Goal: Book appointment/travel/reservation

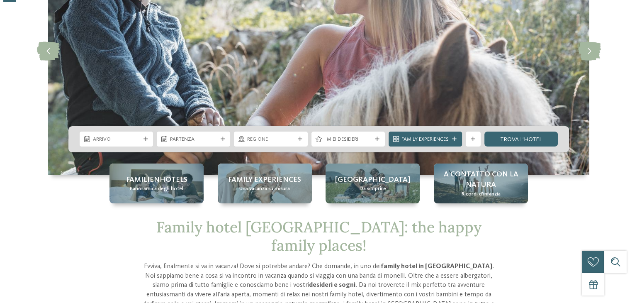
scroll to position [109, 0]
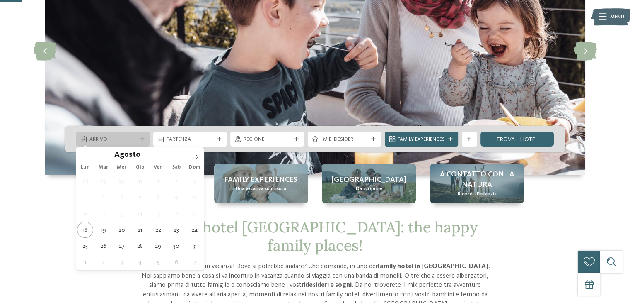
click at [133, 140] on span "Arrivo" at bounding box center [113, 139] width 47 height 7
click at [194, 154] on icon at bounding box center [197, 157] width 6 height 6
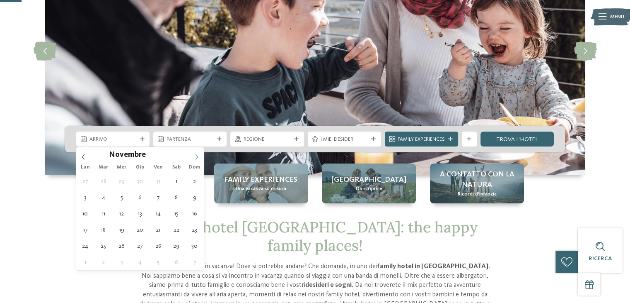
click at [194, 154] on icon at bounding box center [197, 157] width 6 height 6
type div "[DATE]"
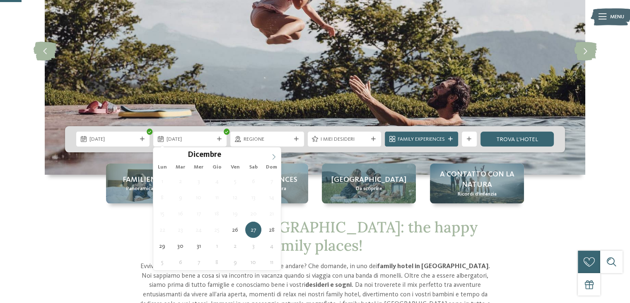
type input "****"
click at [274, 156] on icon at bounding box center [274, 157] width 6 height 6
type div "[DATE]"
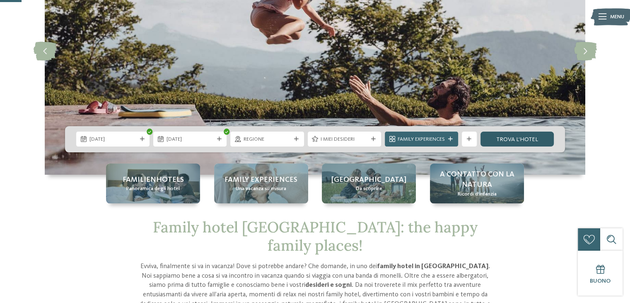
click at [536, 135] on link "trova l’hotel" at bounding box center [517, 138] width 73 height 15
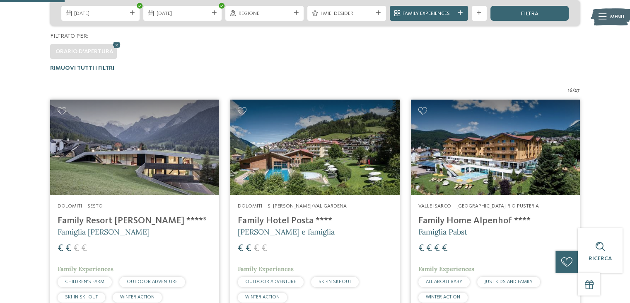
scroll to position [193, 0]
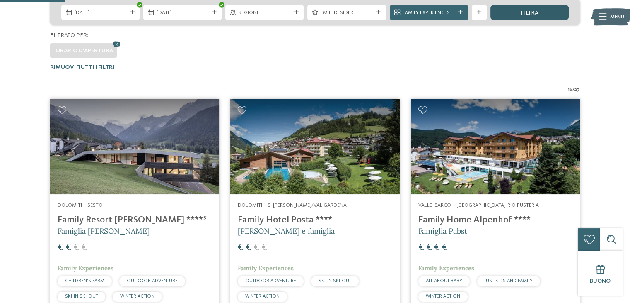
click at [532, 10] on span "filtra" at bounding box center [530, 13] width 18 height 6
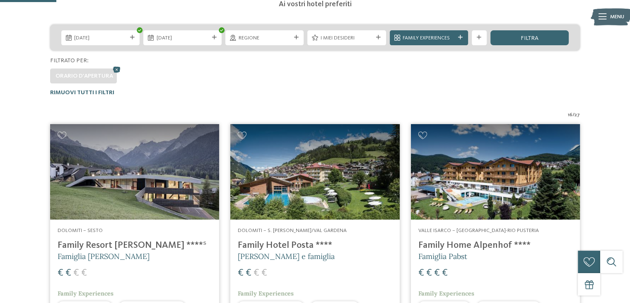
scroll to position [167, 0]
click at [479, 39] on icon at bounding box center [479, 37] width 5 height 5
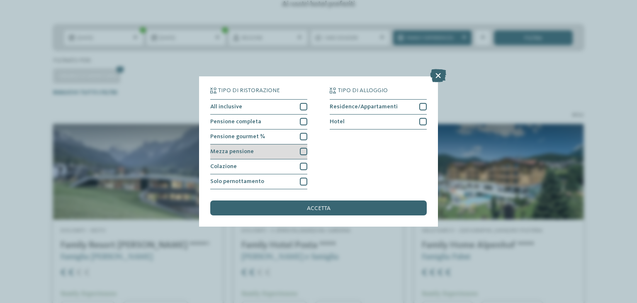
click at [287, 148] on div "Mezza pensione" at bounding box center [258, 151] width 97 height 15
click at [324, 211] on div "accetta" at bounding box center [318, 207] width 216 height 15
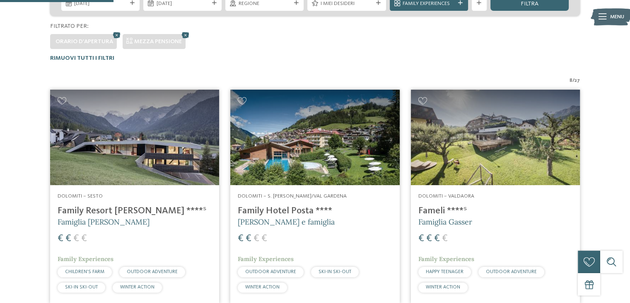
scroll to position [201, 0]
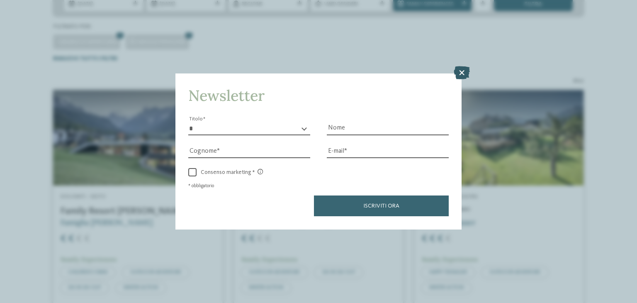
click at [462, 73] on icon at bounding box center [461, 72] width 16 height 13
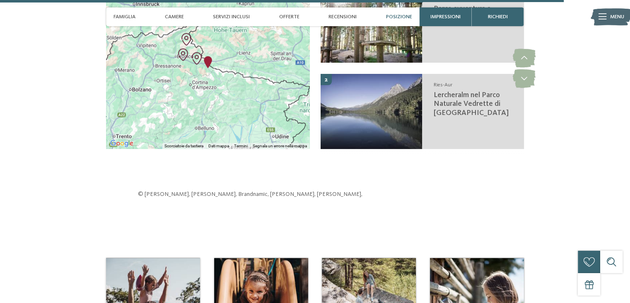
scroll to position [2019, 0]
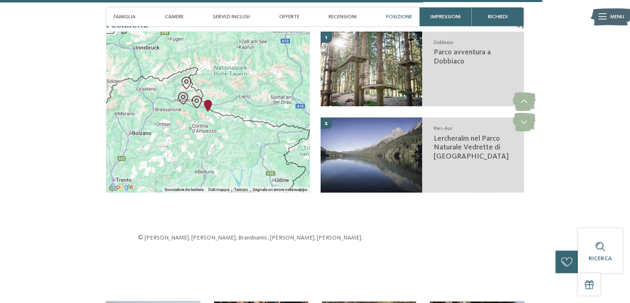
click at [221, 97] on div at bounding box center [208, 112] width 204 height 160
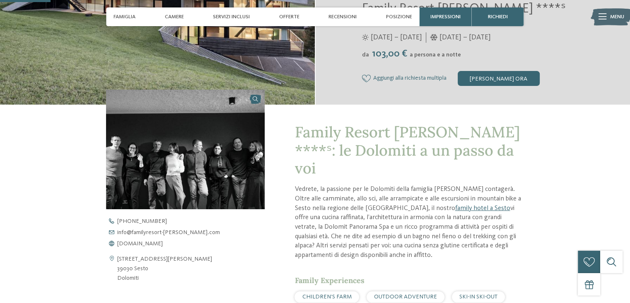
scroll to position [189, 0]
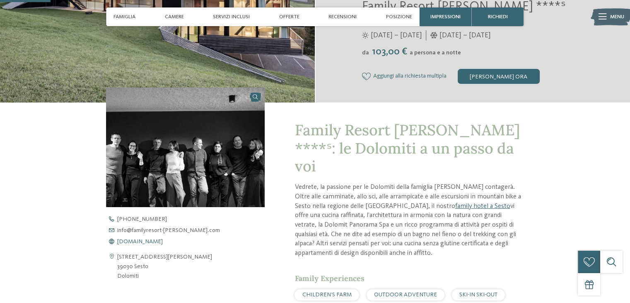
click at [158, 241] on span "www.familyresort-rainer.com" at bounding box center [140, 241] width 46 height 6
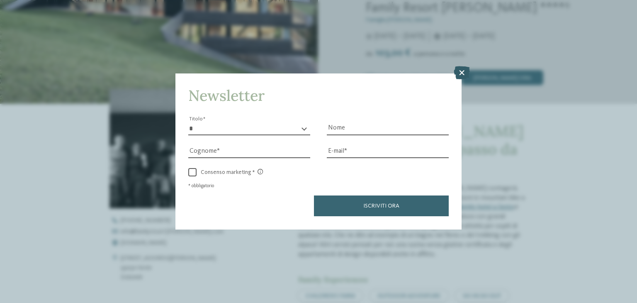
click at [458, 73] on icon at bounding box center [461, 72] width 16 height 13
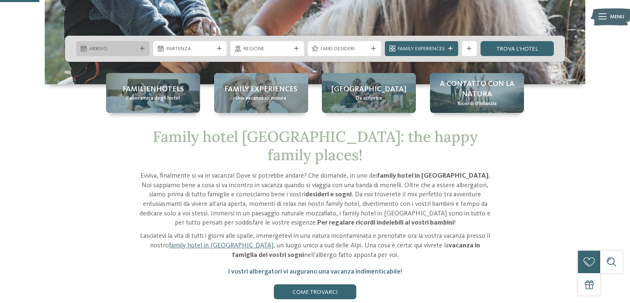
click at [136, 48] on div "Arrivo" at bounding box center [112, 49] width 51 height 8
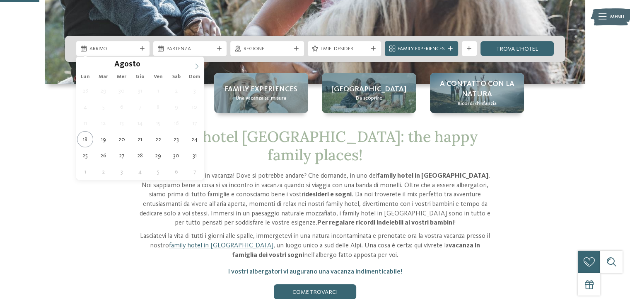
click at [196, 66] on icon at bounding box center [197, 66] width 6 height 6
type div "[DATE]"
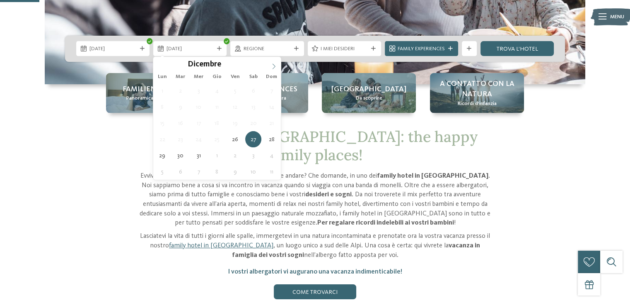
type input "****"
click at [272, 66] on icon at bounding box center [274, 66] width 6 height 6
type div "[DATE]"
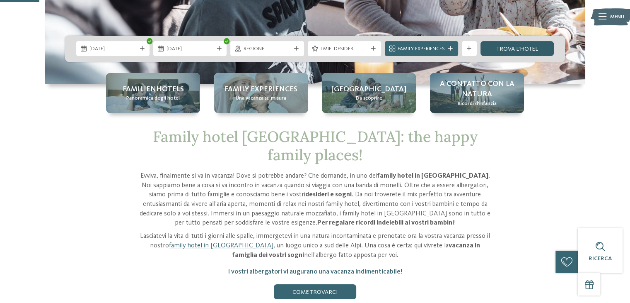
click at [508, 51] on link "trova l’hotel" at bounding box center [517, 48] width 73 height 15
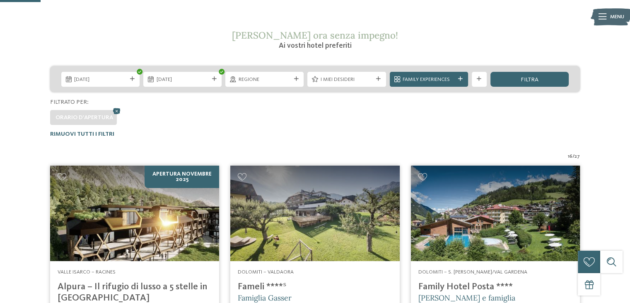
scroll to position [119, 0]
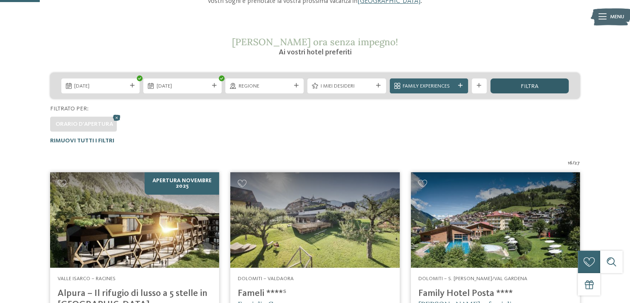
click at [514, 89] on div "filtra" at bounding box center [530, 85] width 78 height 15
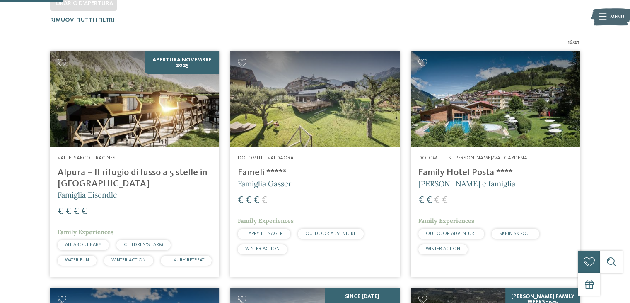
scroll to position [16, 0]
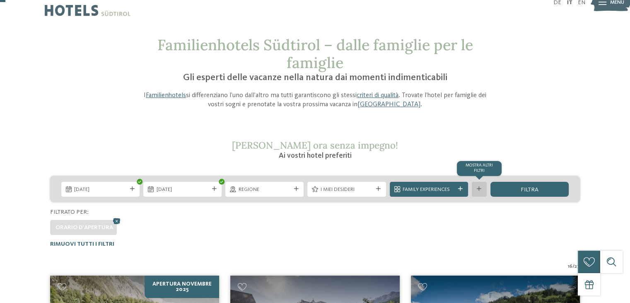
click at [478, 189] on icon at bounding box center [479, 189] width 5 height 5
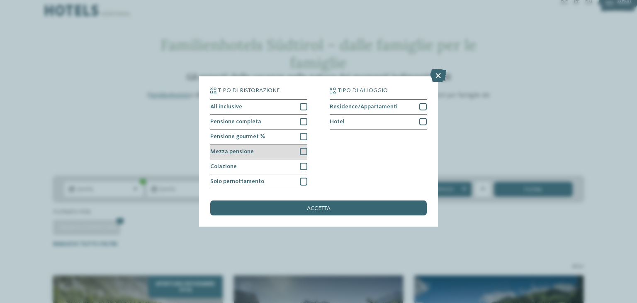
click at [296, 155] on div "Mezza pensione" at bounding box center [258, 151] width 97 height 15
click at [316, 203] on div "accetta" at bounding box center [318, 207] width 216 height 15
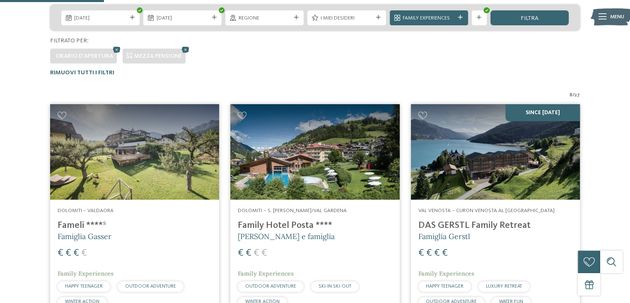
scroll to position [188, 0]
